Goal: Information Seeking & Learning: Learn about a topic

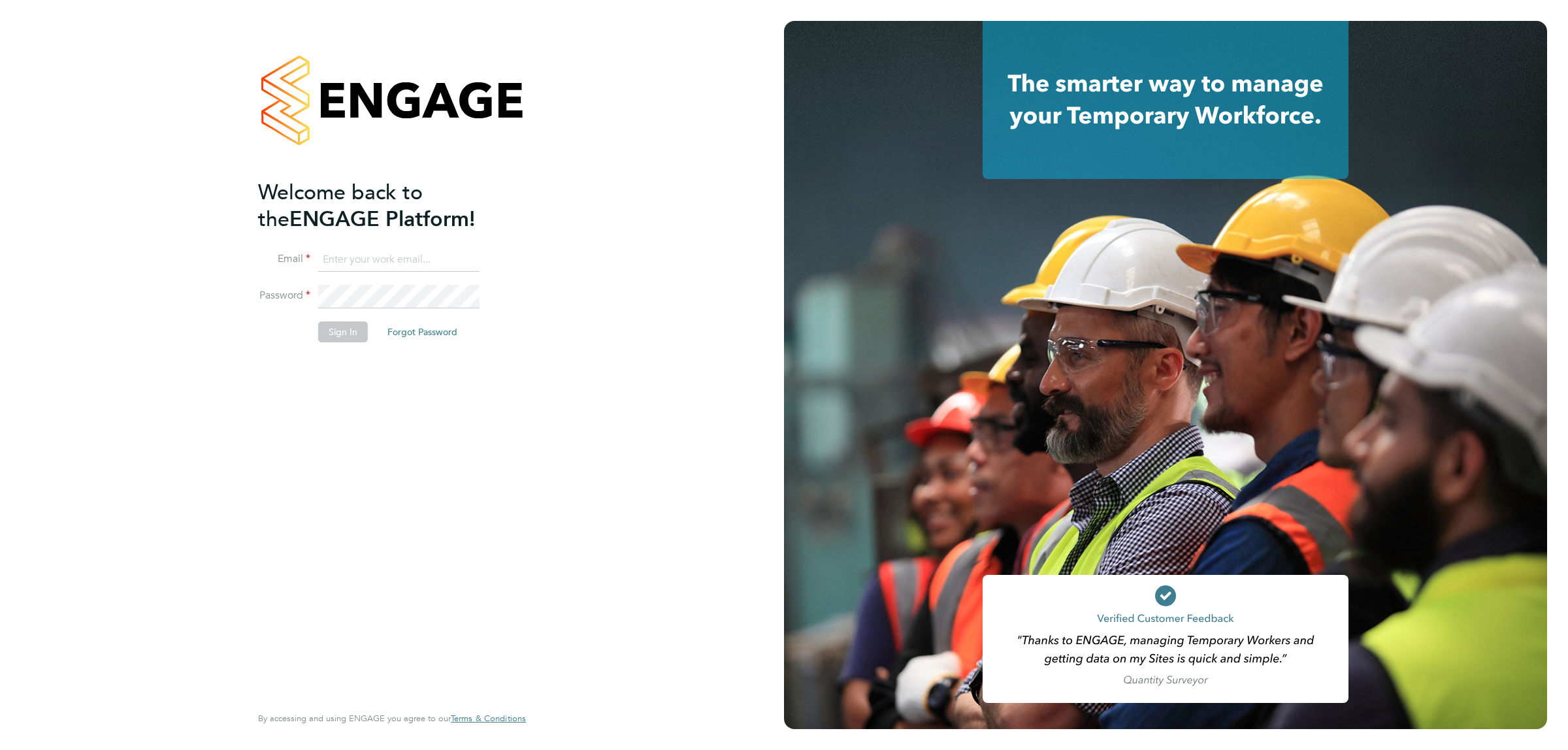
type input "[EMAIL_ADDRESS][DOMAIN_NAME]"
click at [343, 333] on button "Sign In" at bounding box center [342, 332] width 49 height 21
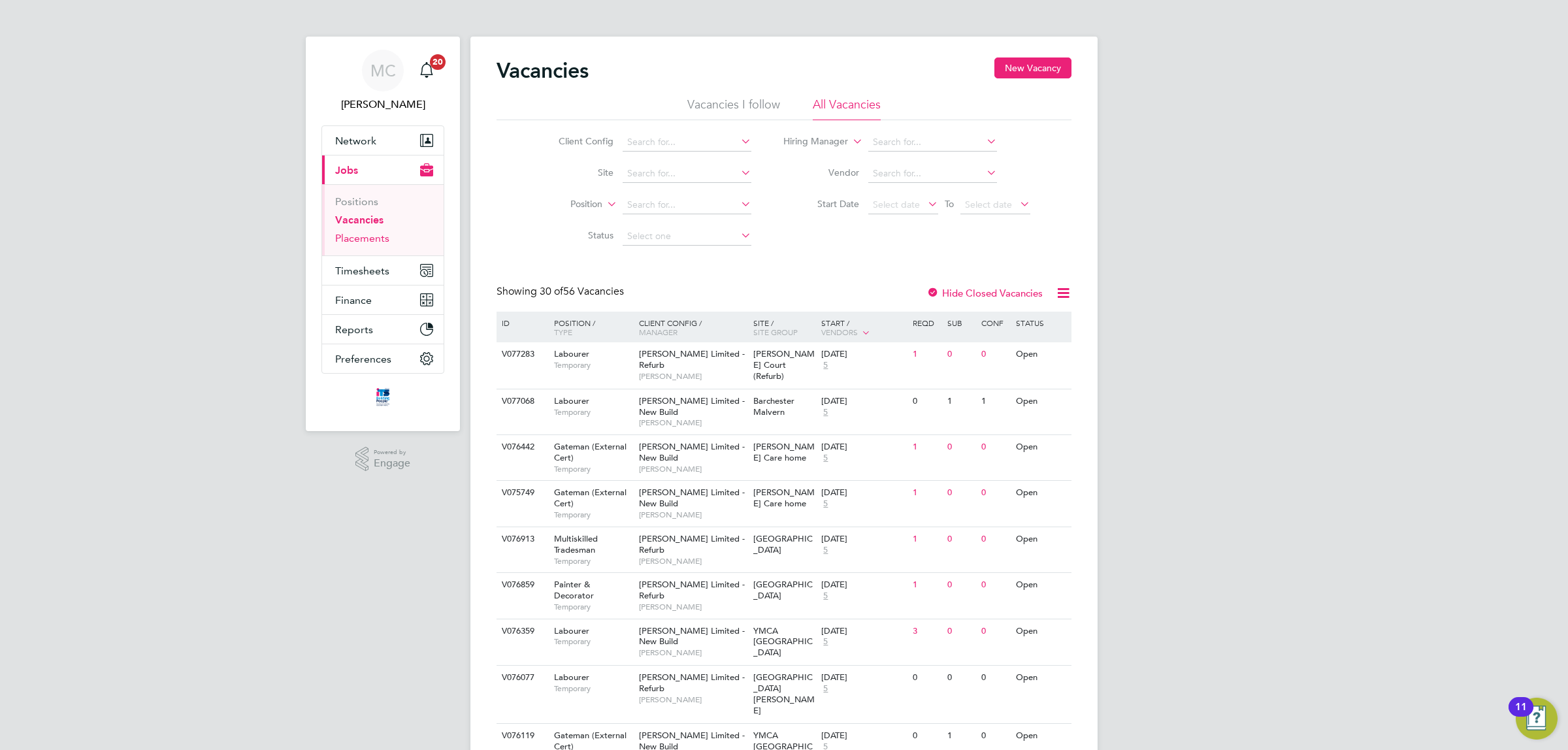
click at [380, 239] on link "Placements" at bounding box center [362, 238] width 54 height 13
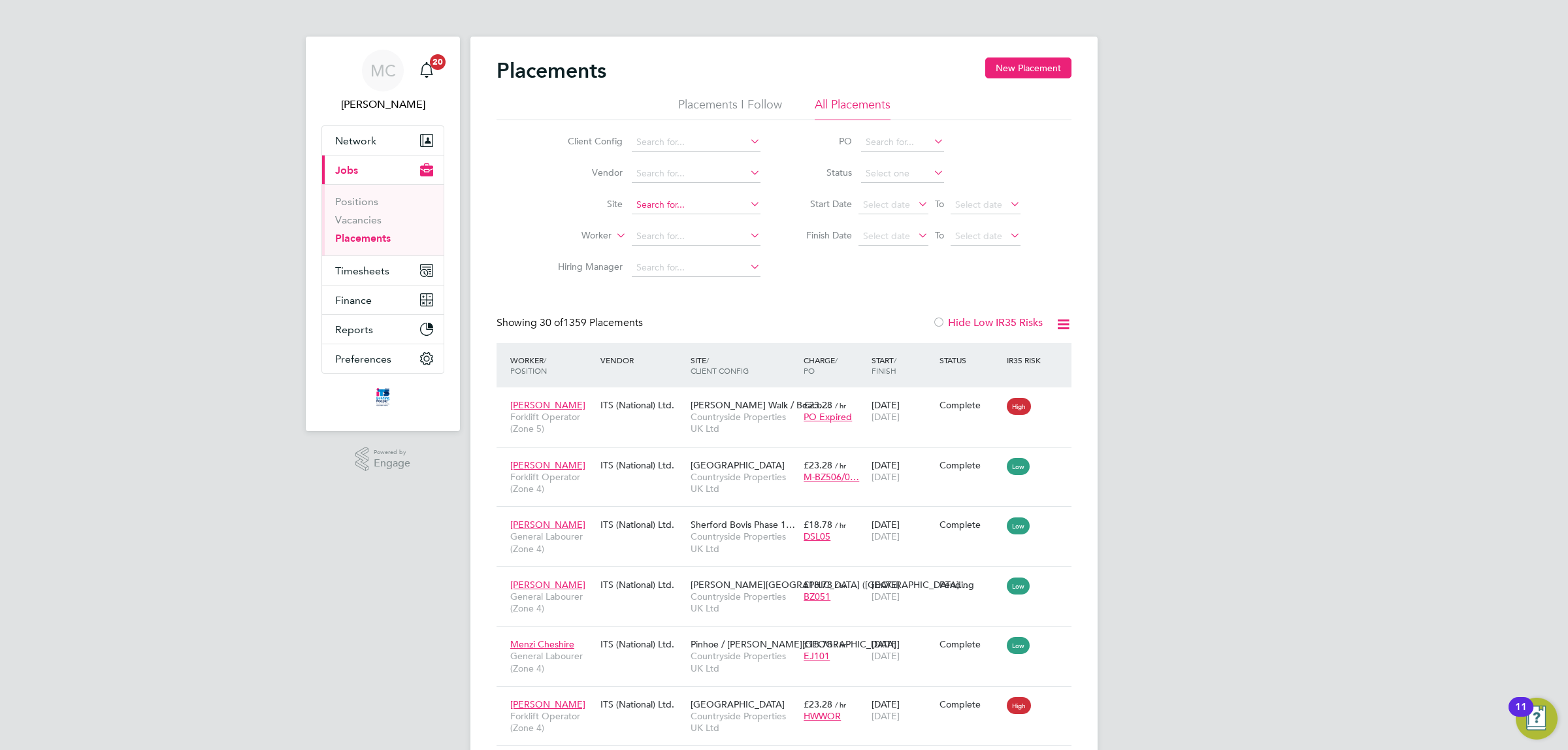
click at [690, 206] on input at bounding box center [696, 205] width 129 height 18
type input "67CD02 -Royal Parade"
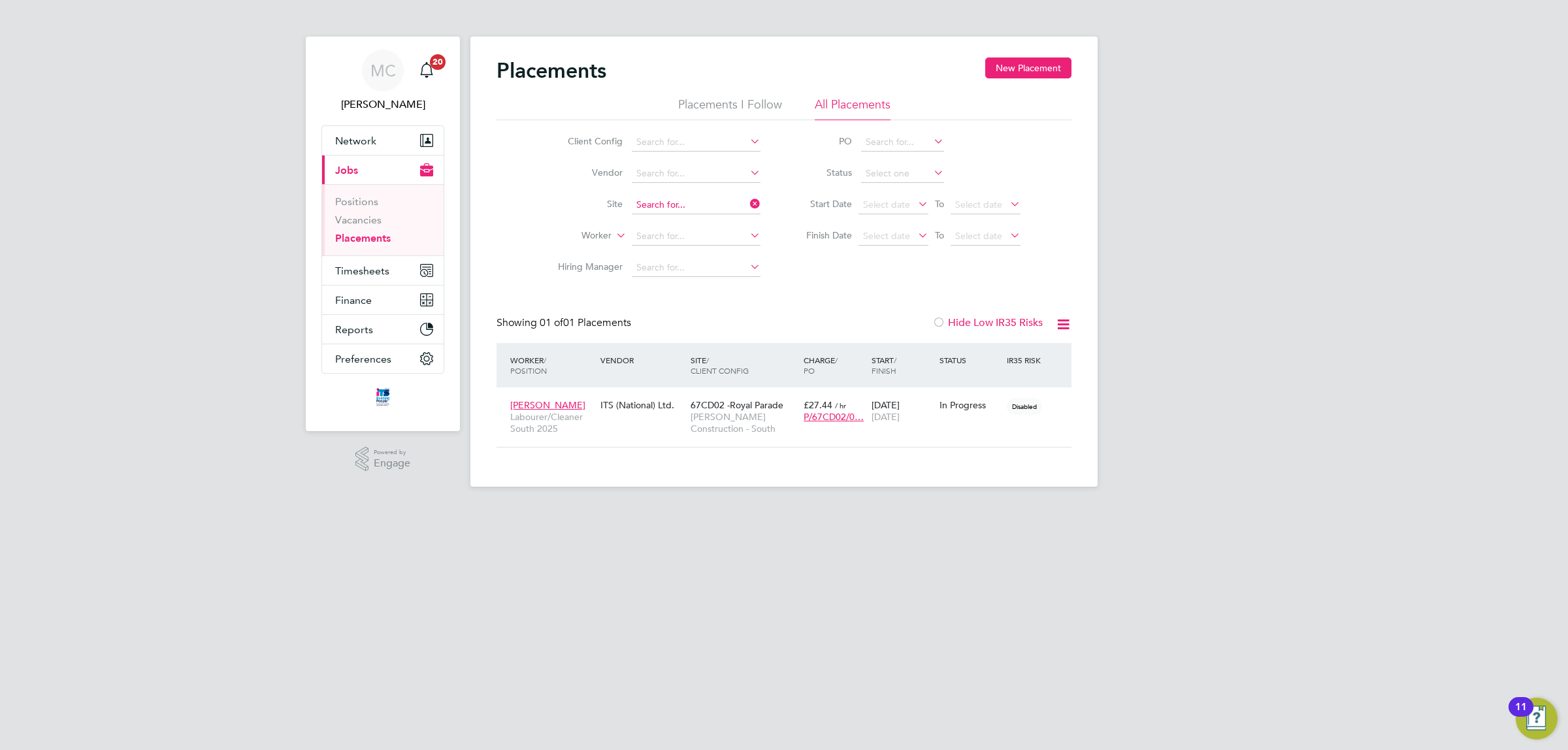
click at [682, 200] on input at bounding box center [696, 205] width 129 height 18
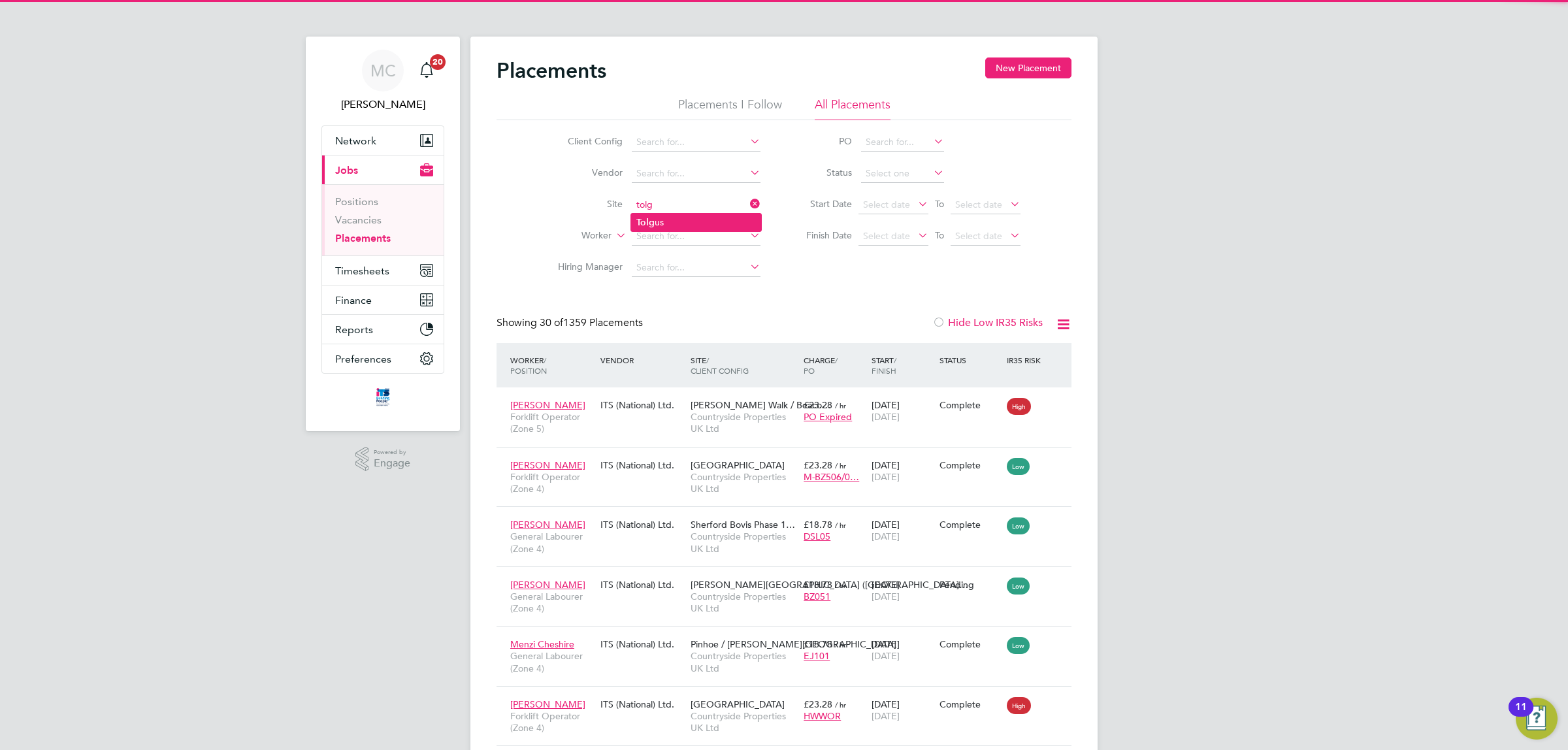
click at [686, 216] on li "Tolg us" at bounding box center [696, 222] width 130 height 18
type input "Tolgus"
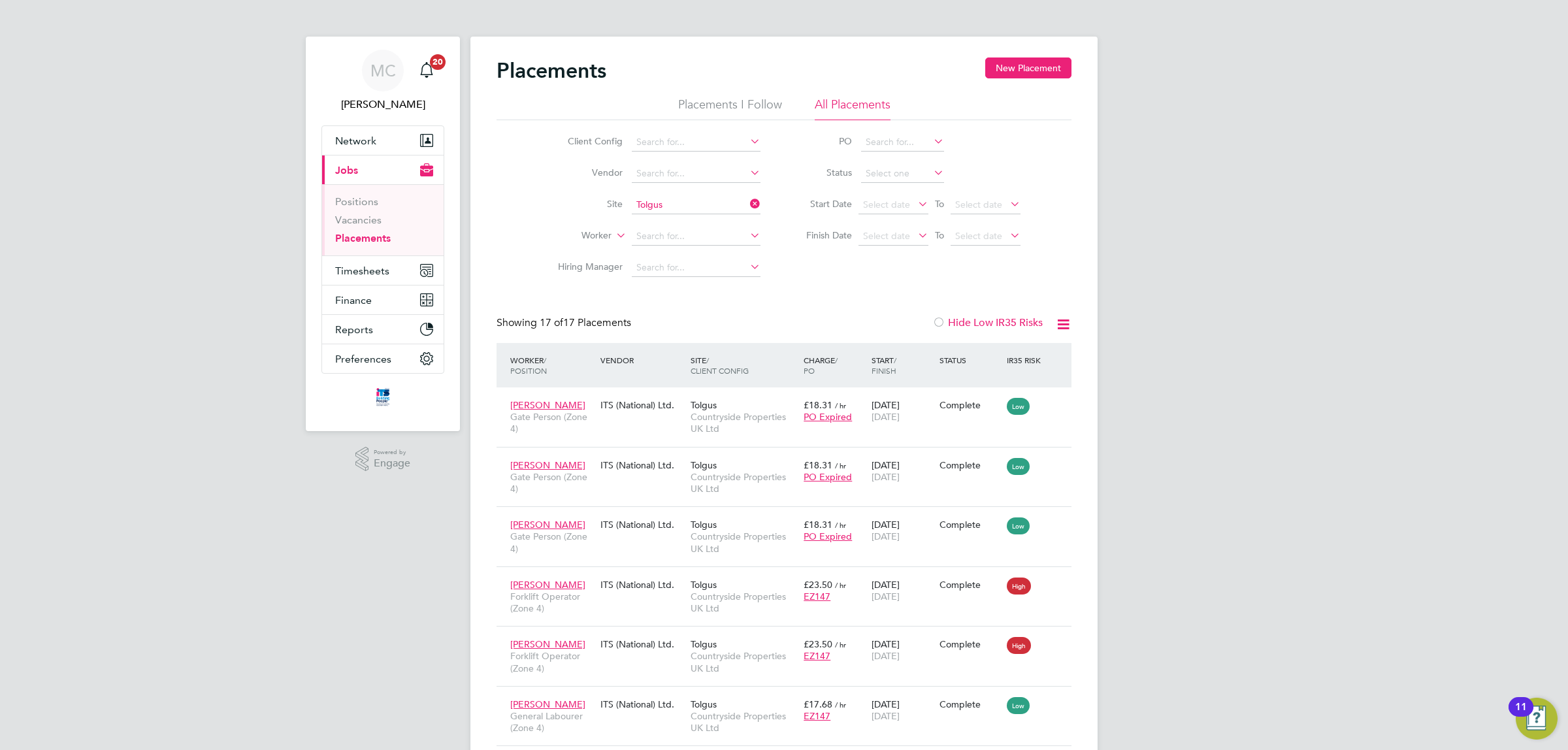
click at [730, 106] on li "Placements I Follow" at bounding box center [730, 108] width 104 height 24
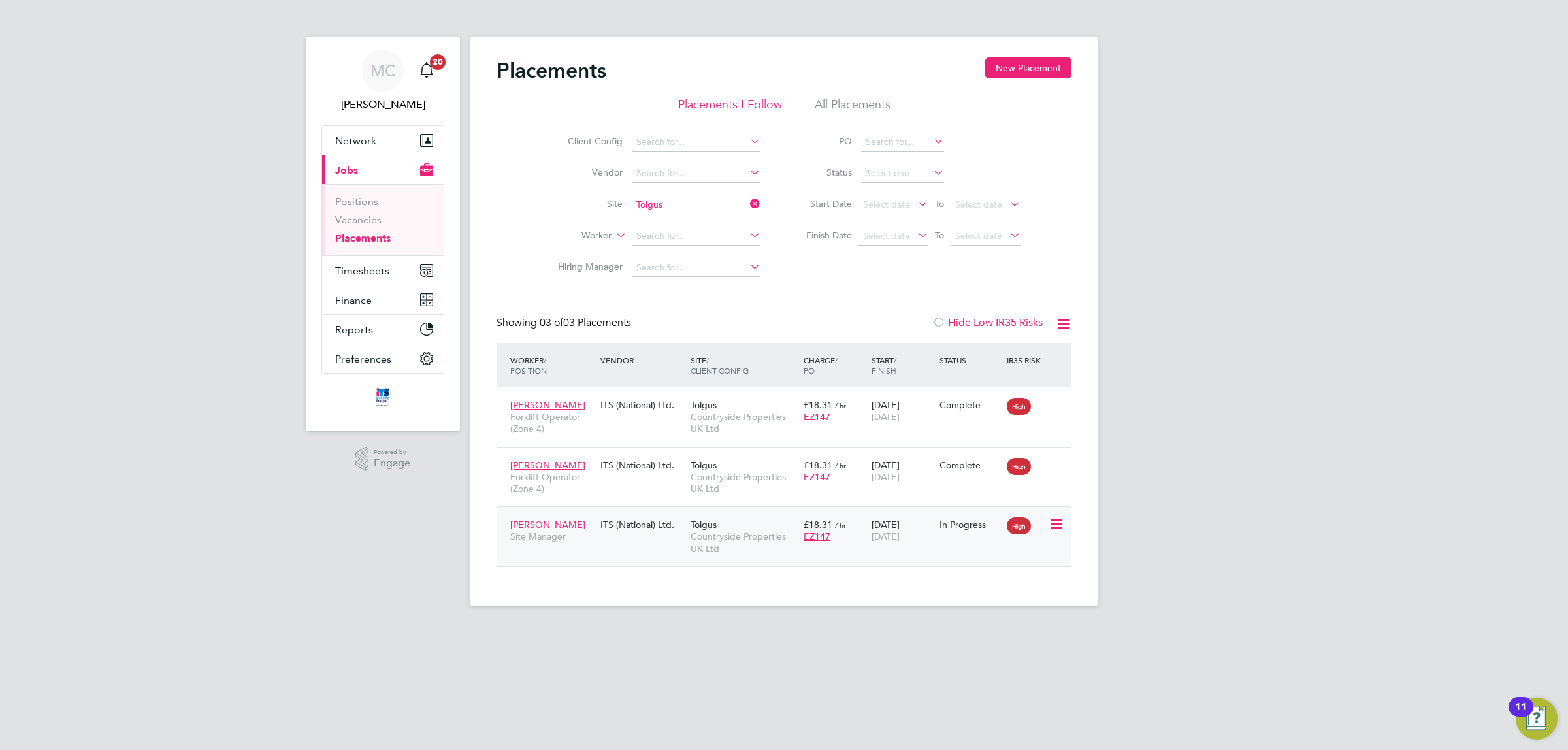
click at [741, 534] on span "Countryside Properties UK Ltd" at bounding box center [744, 542] width 107 height 24
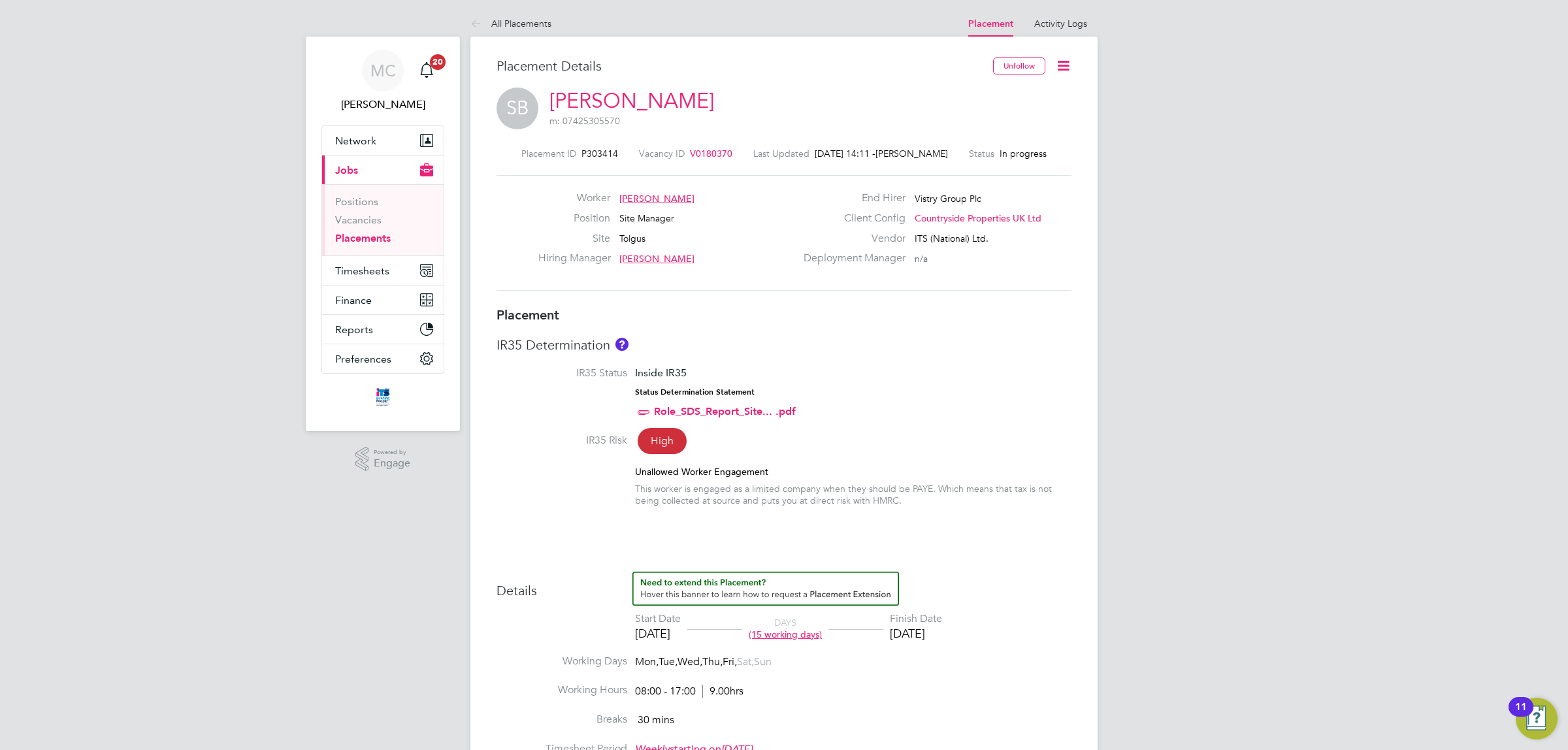
click at [351, 236] on link "Placements" at bounding box center [362, 238] width 55 height 13
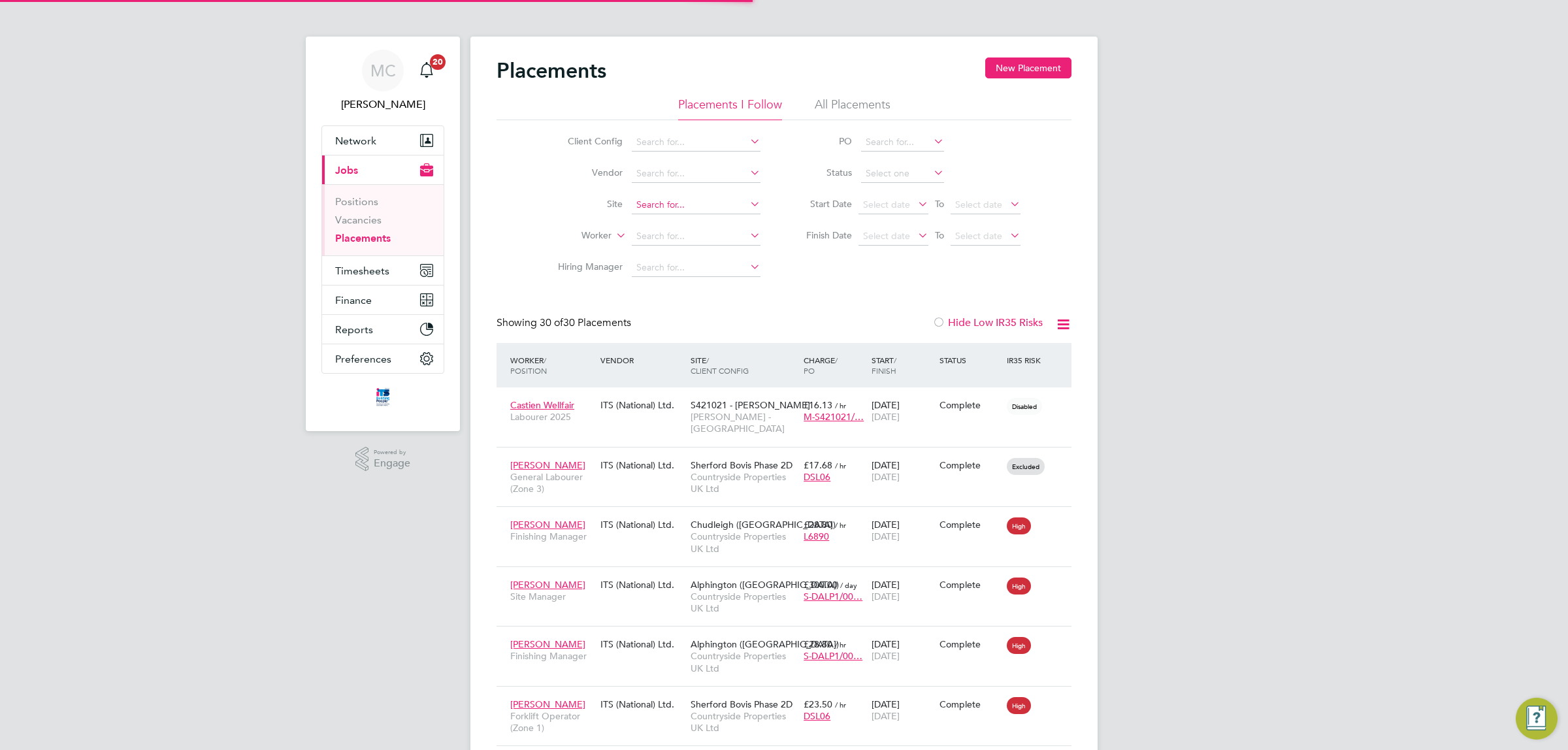
scroll to position [49, 113]
click at [694, 201] on input at bounding box center [696, 205] width 129 height 18
type input "[GEOGRAPHIC_DATA]"
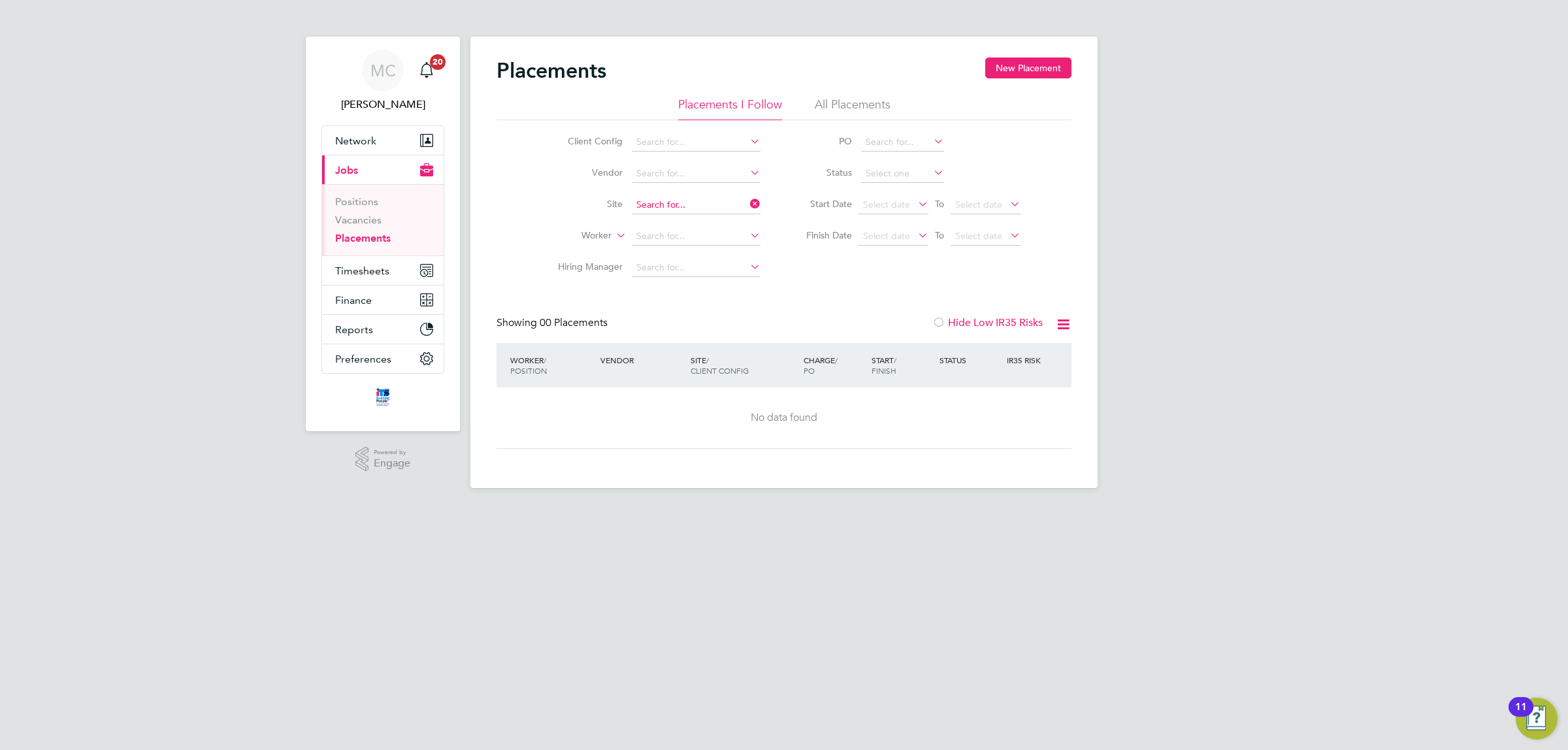
click at [694, 201] on input at bounding box center [696, 205] width 129 height 18
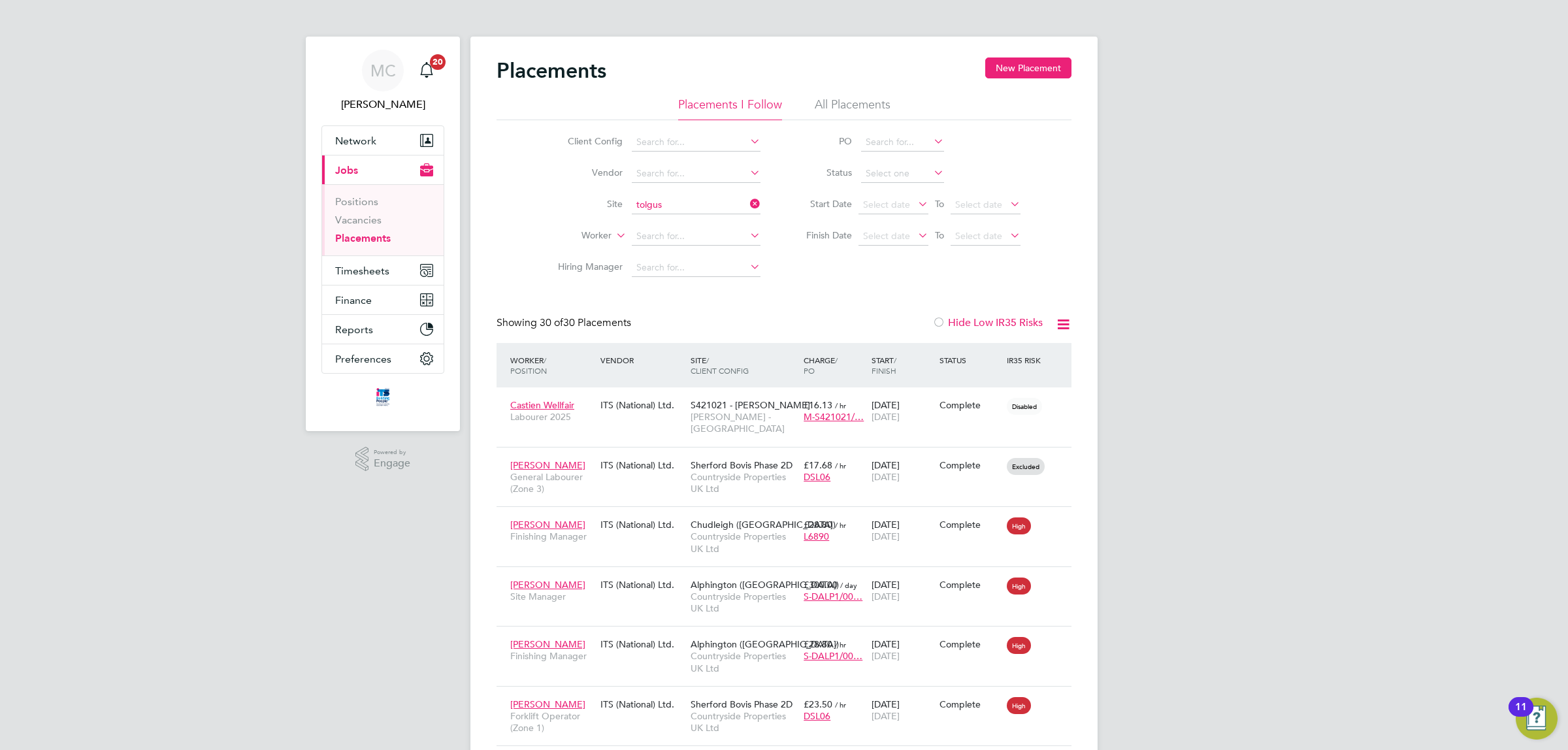
click at [670, 219] on li "Tolgus" at bounding box center [696, 222] width 130 height 18
type input "Tolgus"
